Goal: Information Seeking & Learning: Learn about a topic

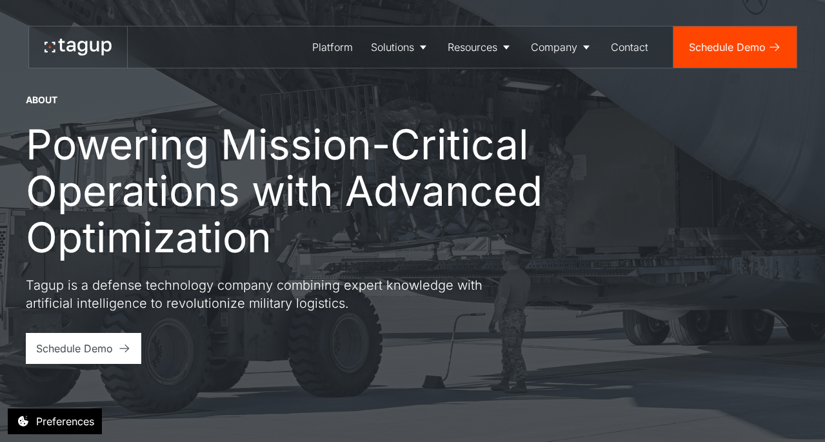
click at [83, 52] on icon at bounding box center [78, 47] width 67 height 17
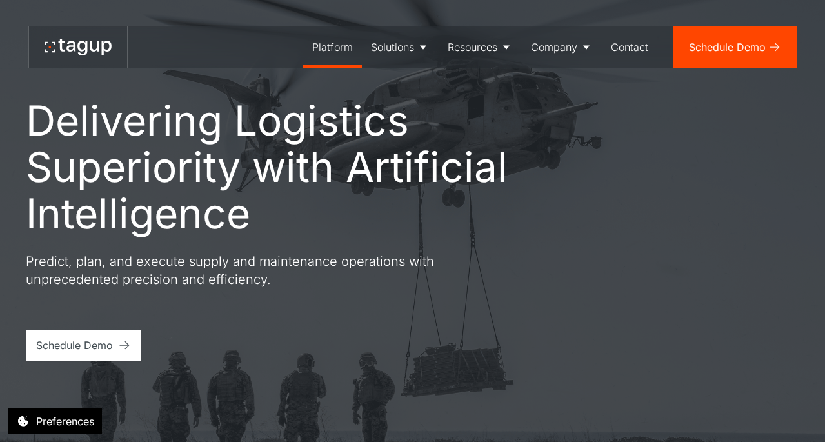
click at [321, 50] on div "Platform" at bounding box center [332, 46] width 41 height 15
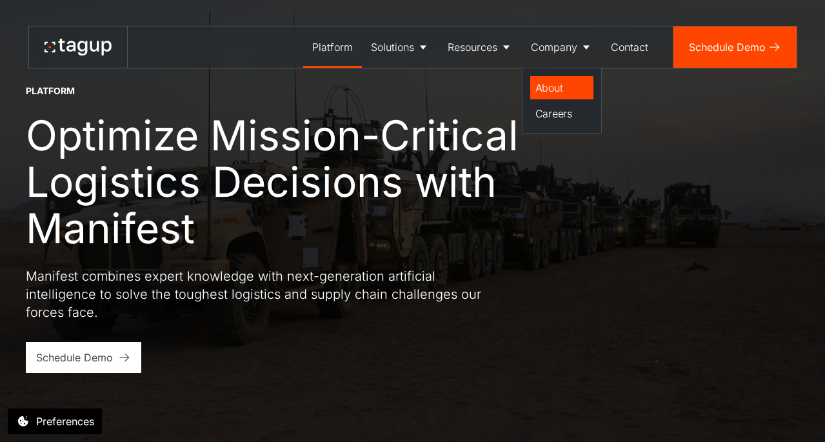
click at [551, 90] on div "About" at bounding box center [561, 87] width 53 height 15
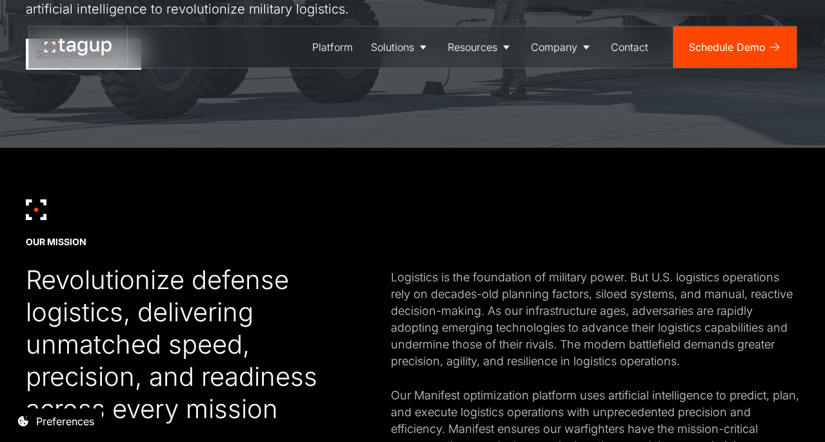
scroll to position [513, 0]
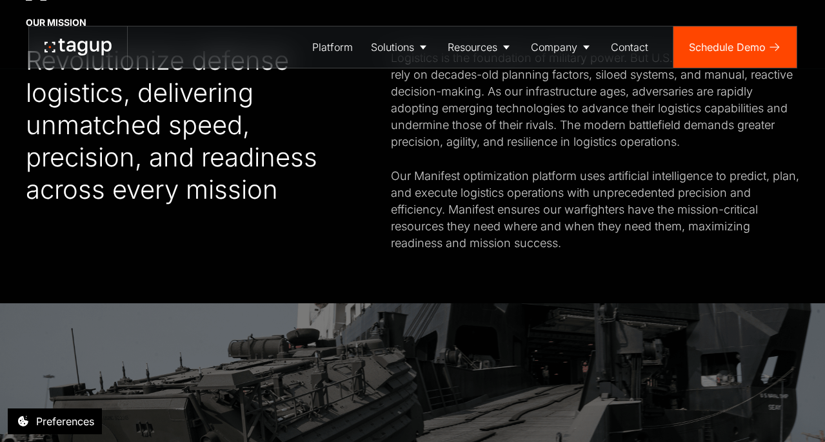
click at [432, 174] on div "Logistics is the foundation of military power. But U.S. logistics operations re…" at bounding box center [595, 151] width 408 height 202
copy div "Manifest"
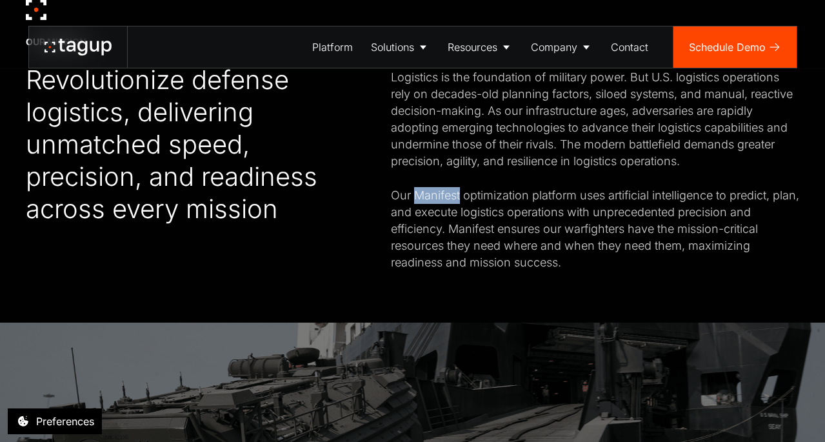
scroll to position [501, 0]
